Goal: Transaction & Acquisition: Purchase product/service

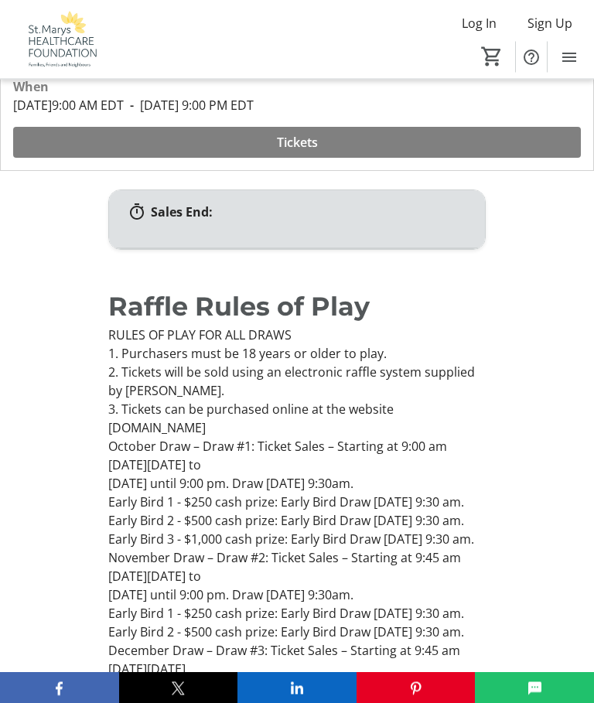
click at [300, 140] on span "Tickets" at bounding box center [297, 143] width 41 height 19
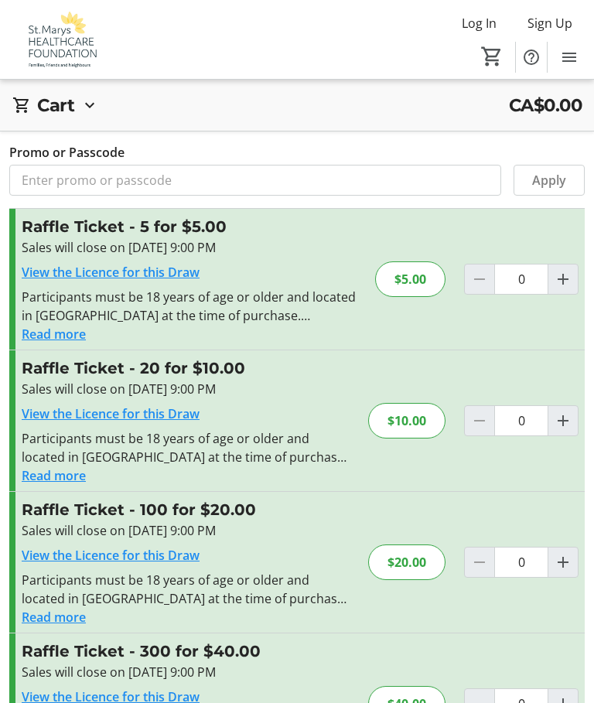
click at [566, 416] on mat-icon "Increment by one" at bounding box center [563, 420] width 19 height 19
type input "1"
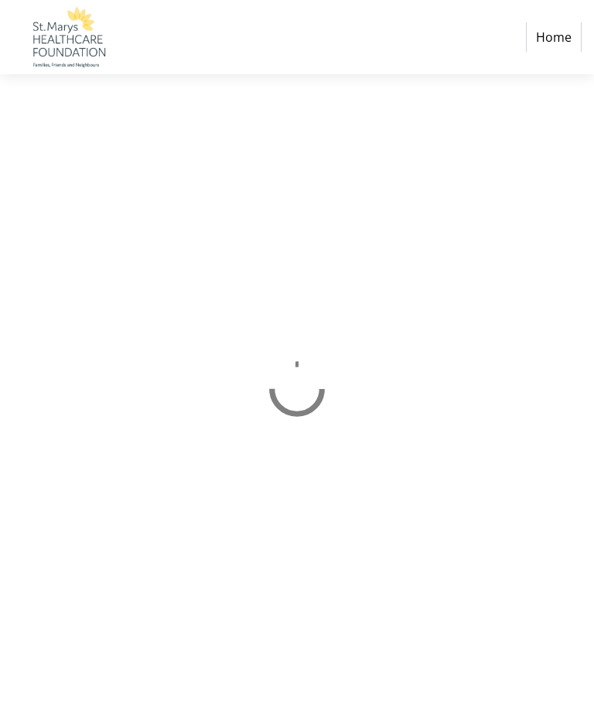
scroll to position [54, 0]
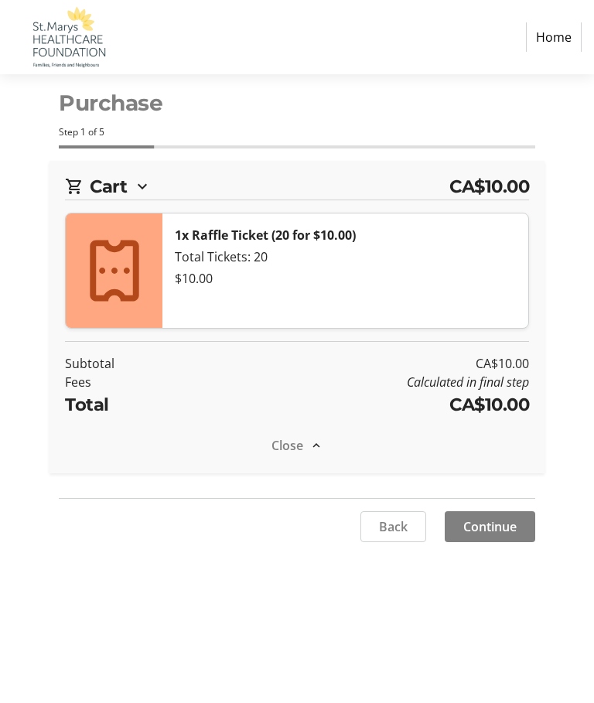
select select "CA"
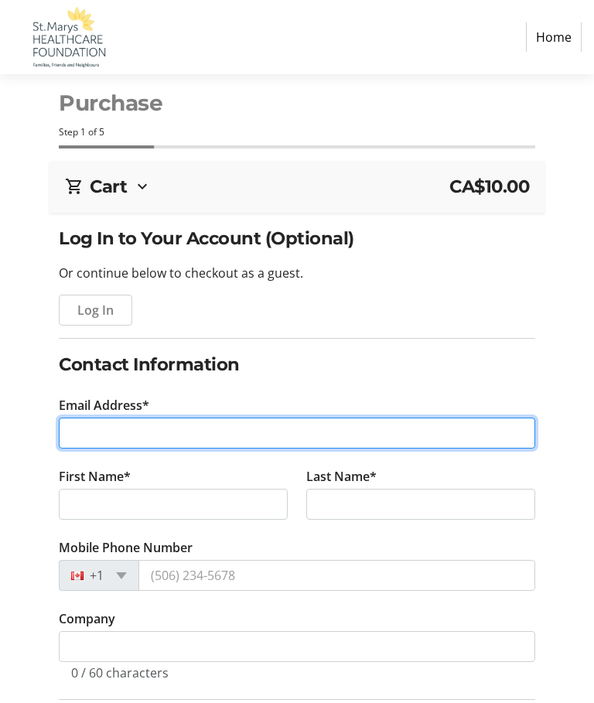
click at [84, 438] on input "Email Address*" at bounding box center [297, 433] width 476 height 31
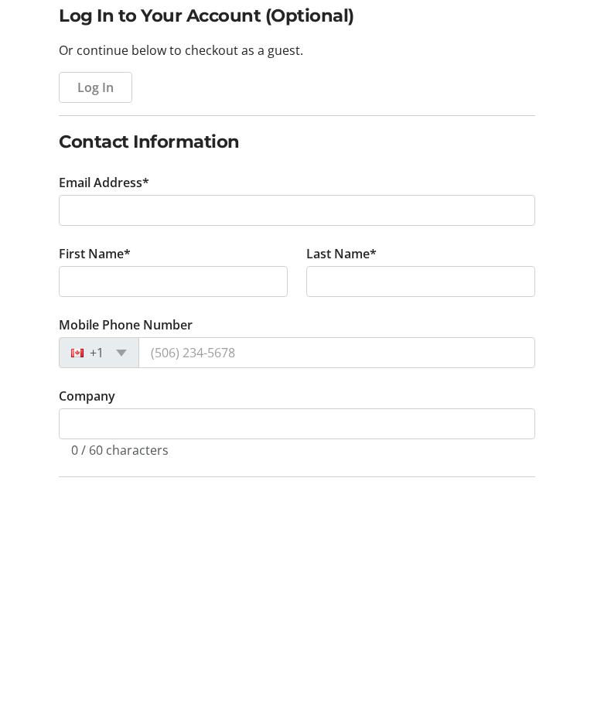
type input "[EMAIL_ADDRESS][DOMAIN_NAME]"
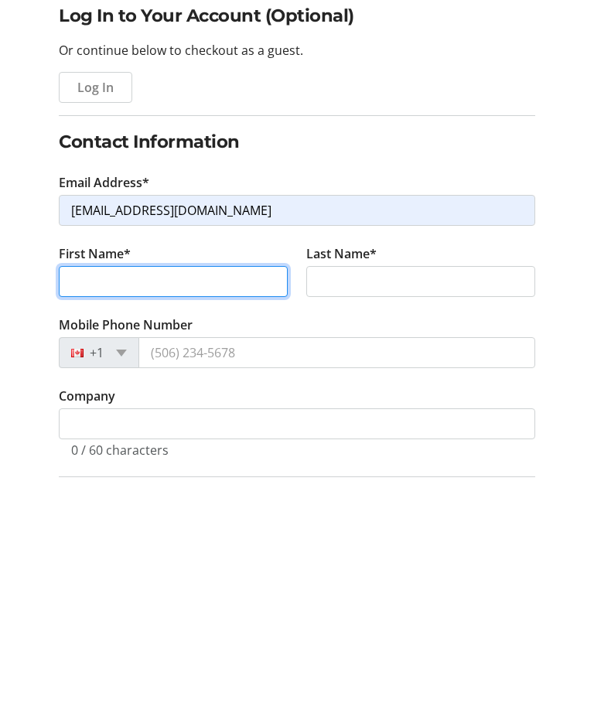
type input "[PERSON_NAME]"
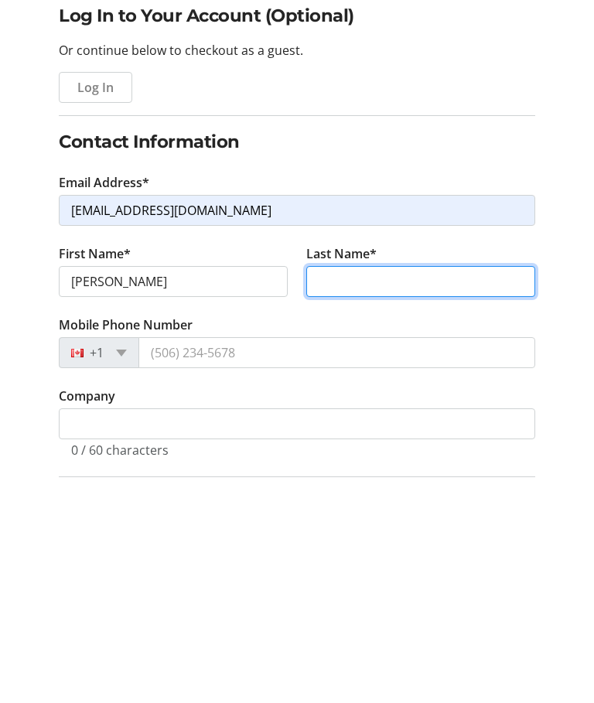
type input "Bell"
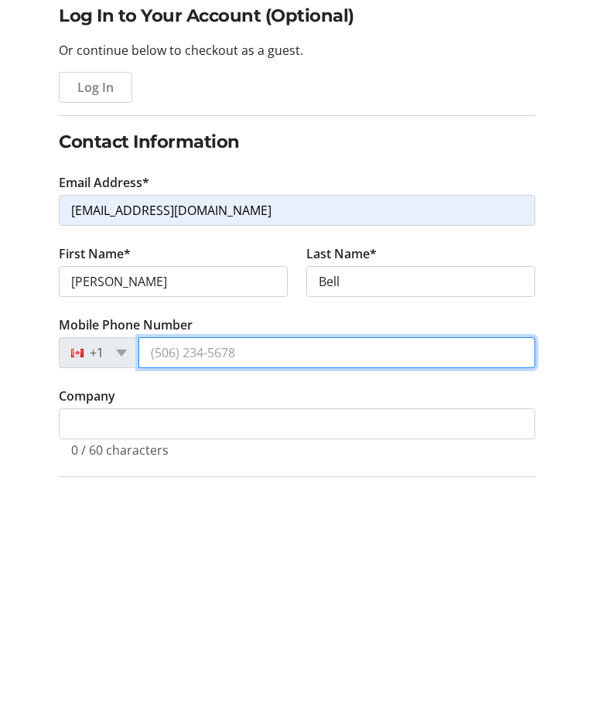
type input "[PHONE_NUMBER]"
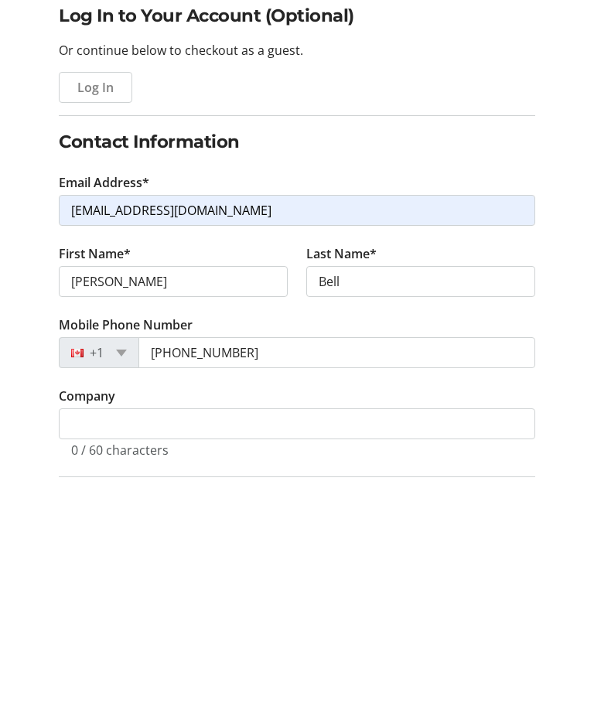
type input "[STREET_ADDRESS]"
type input "Saint Marys"
select select "ON"
type input "N4X 0A9"
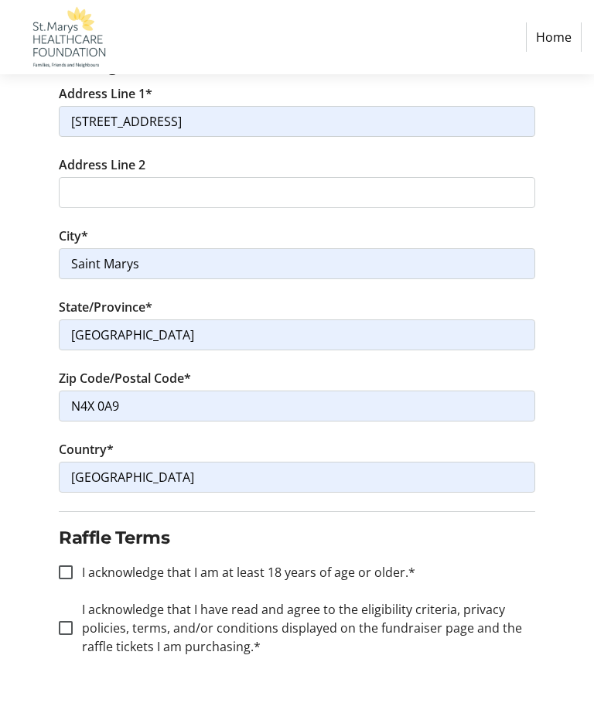
scroll to position [658, 0]
click at [58, 569] on div at bounding box center [65, 571] width 37 height 37
checkbox input "true"
click at [69, 630] on input "I acknowledge that I have read and agree to the eligibility criteria, privacy p…" at bounding box center [66, 627] width 14 height 14
checkbox input "true"
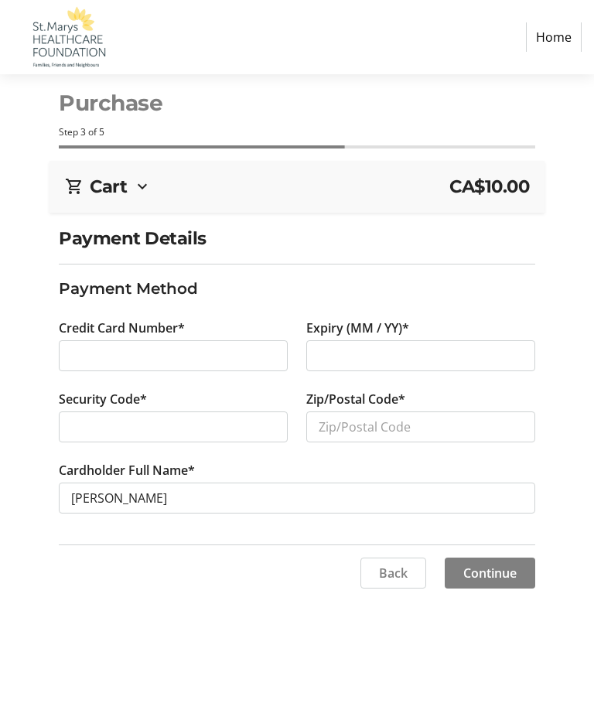
click at [69, 359] on div at bounding box center [173, 355] width 229 height 31
click at [325, 366] on div at bounding box center [420, 355] width 229 height 31
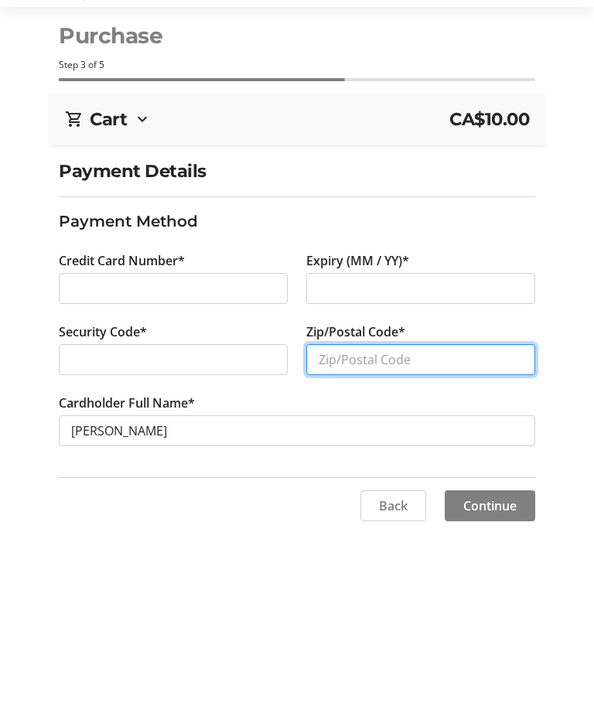
click at [339, 411] on input "Zip/Postal Code*" at bounding box center [420, 426] width 229 height 31
type input "N4X 0A9"
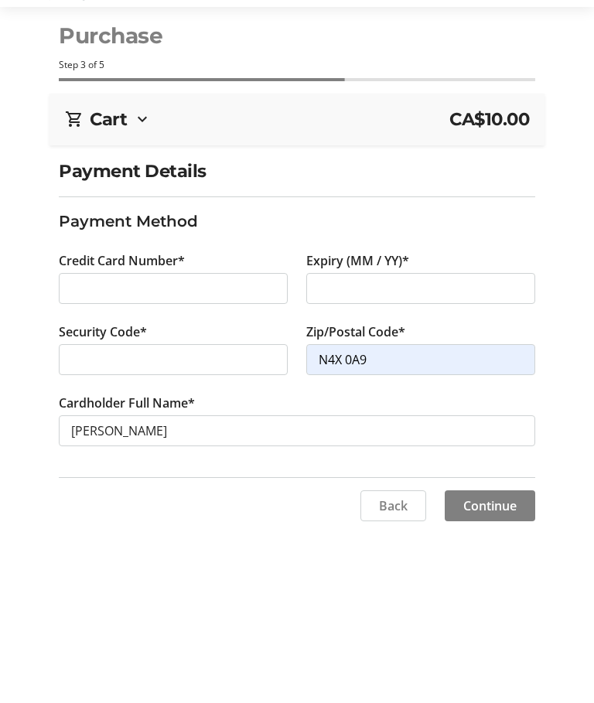
scroll to position [58, 0]
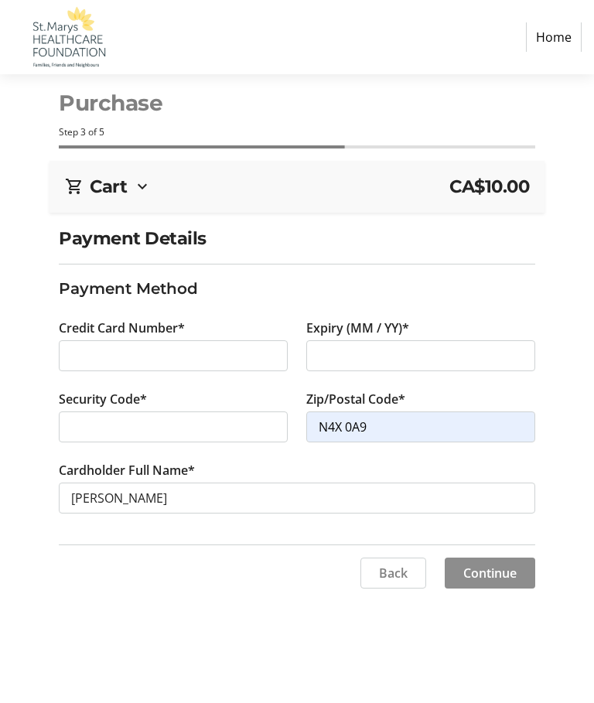
click at [504, 564] on span "Continue" at bounding box center [489, 573] width 53 height 19
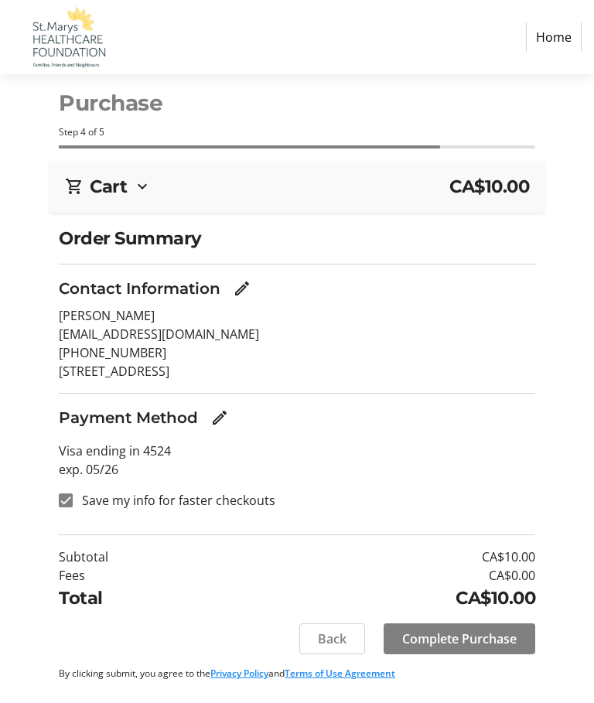
click at [439, 640] on span "Complete Purchase" at bounding box center [459, 638] width 114 height 19
